Goal: Navigation & Orientation: Find specific page/section

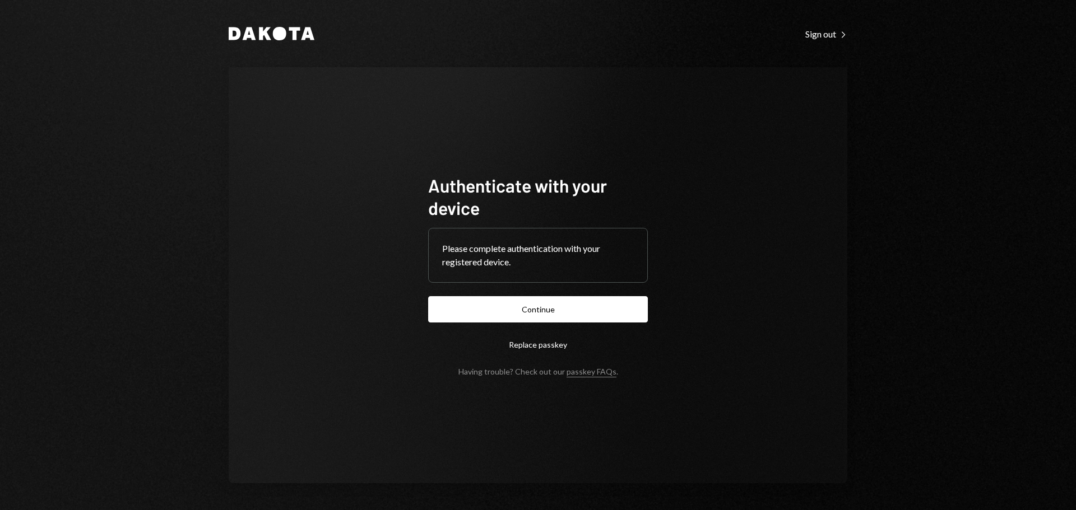
click at [551, 327] on form "Authenticate with your device Please complete authentication with your register…" at bounding box center [538, 275] width 220 height 202
click at [548, 319] on button "Continue" at bounding box center [538, 309] width 220 height 26
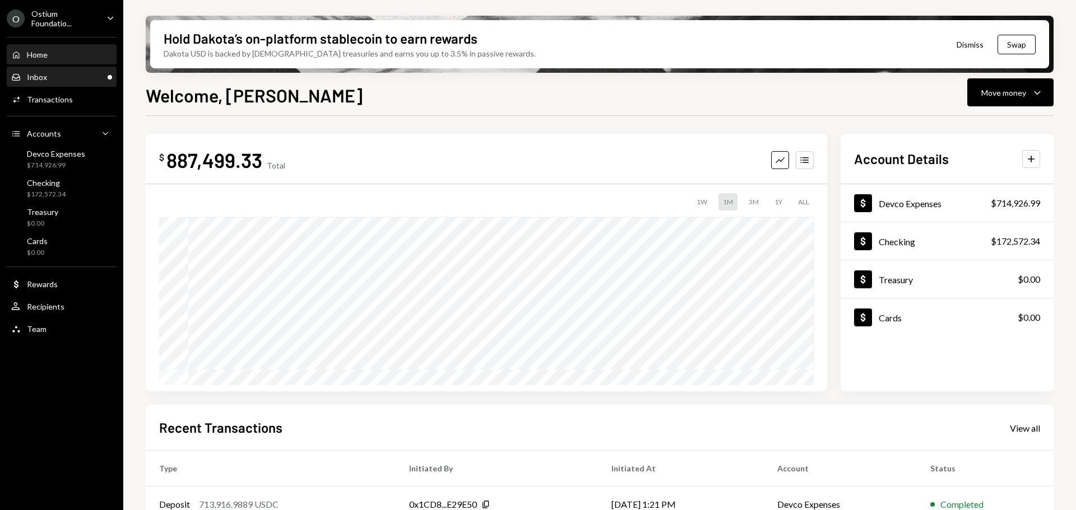
click at [87, 82] on div "Inbox Inbox" at bounding box center [61, 77] width 101 height 19
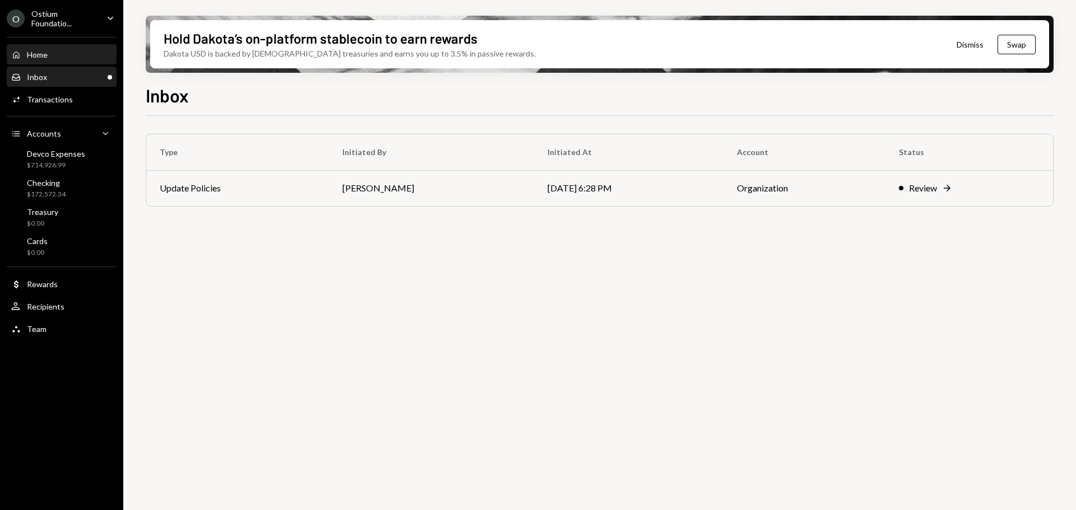
click at [71, 53] on div "Home Home" at bounding box center [61, 55] width 101 height 10
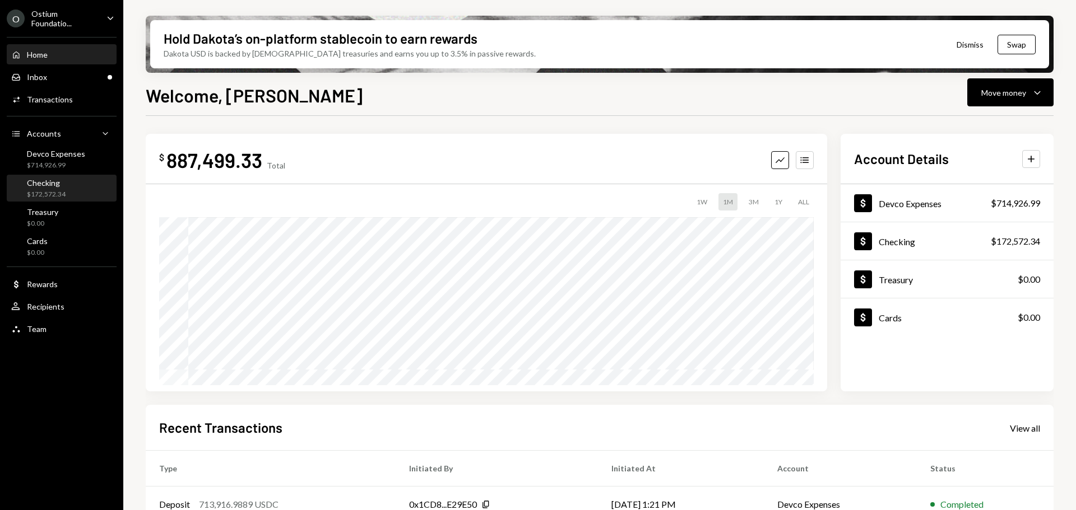
click at [59, 190] on div "$172,572.34" at bounding box center [46, 195] width 39 height 10
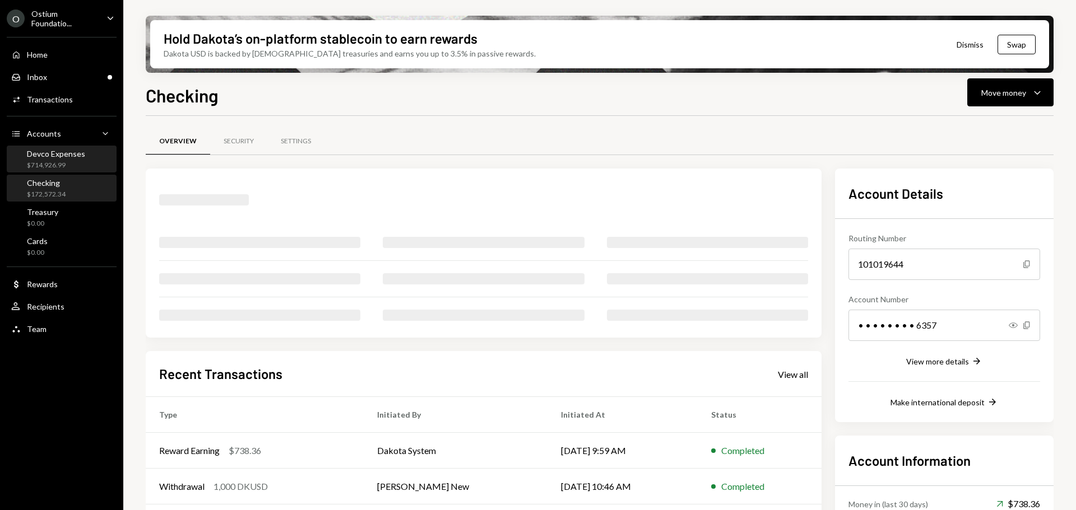
click at [64, 165] on div "$714,926.99" at bounding box center [56, 166] width 58 height 10
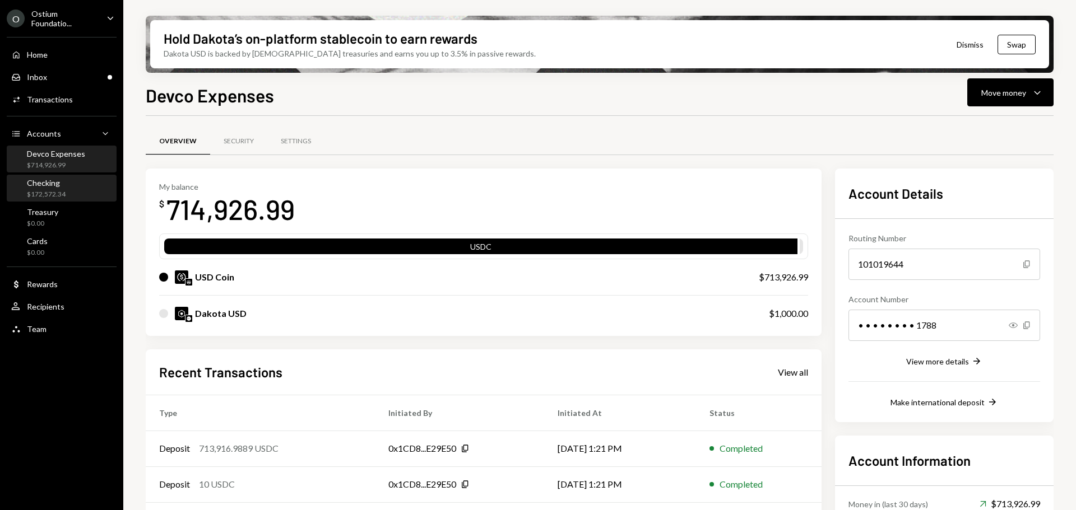
click at [64, 194] on div "$172,572.34" at bounding box center [46, 195] width 39 height 10
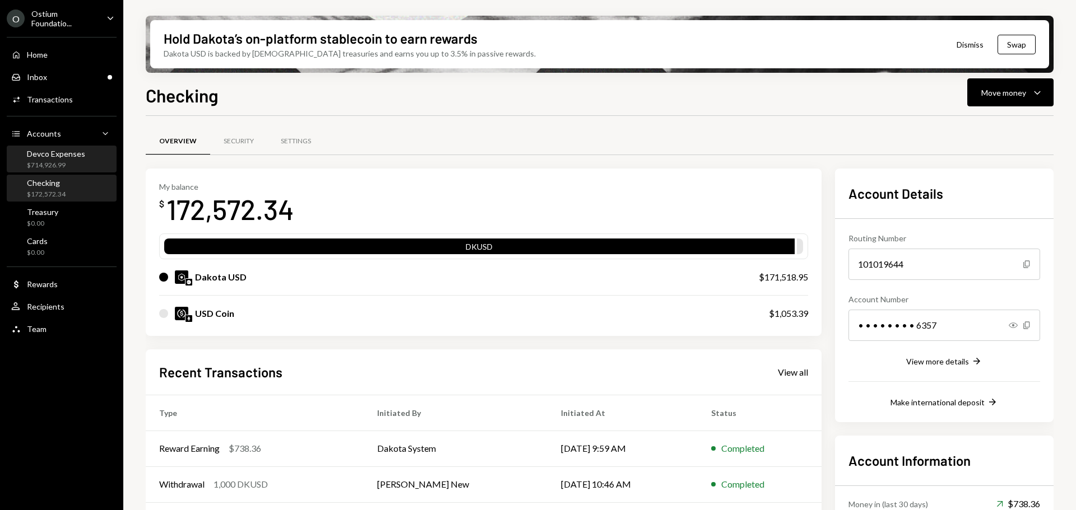
click at [66, 168] on div "$714,926.99" at bounding box center [56, 166] width 58 height 10
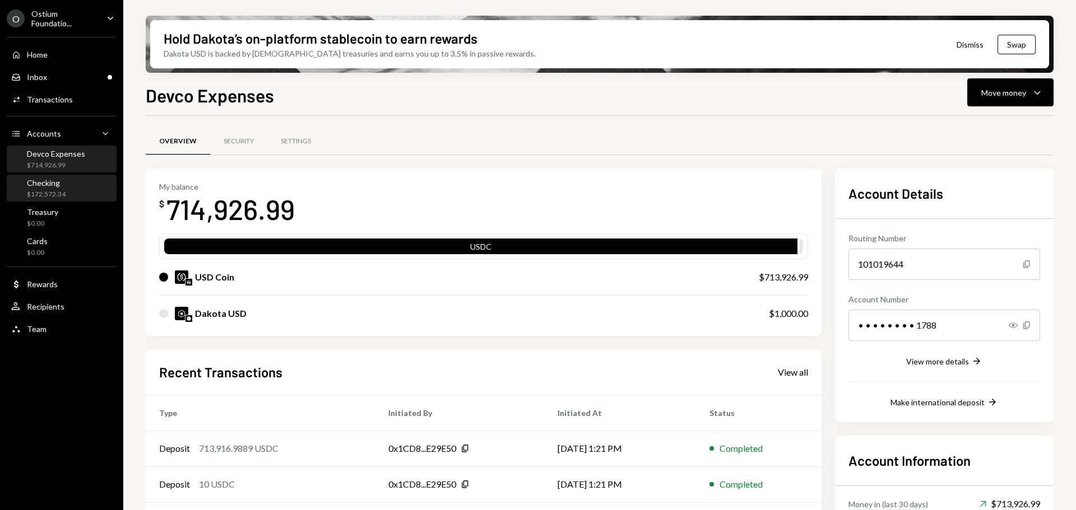
click at [69, 193] on div "Checking $172,572.34" at bounding box center [61, 188] width 101 height 21
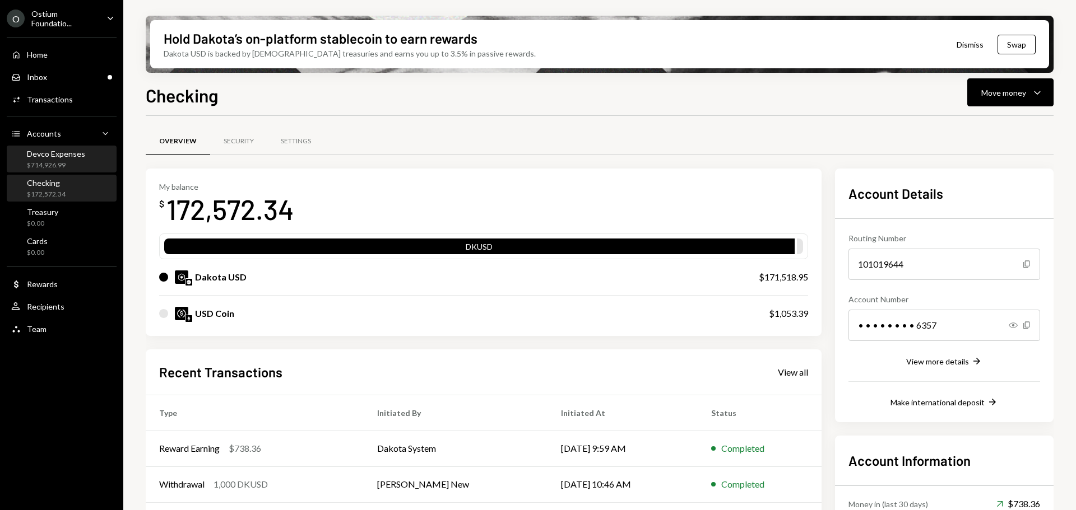
click at [66, 159] on div "Devco Expenses $714,926.99" at bounding box center [56, 159] width 58 height 21
